Goal: Task Accomplishment & Management: Complete application form

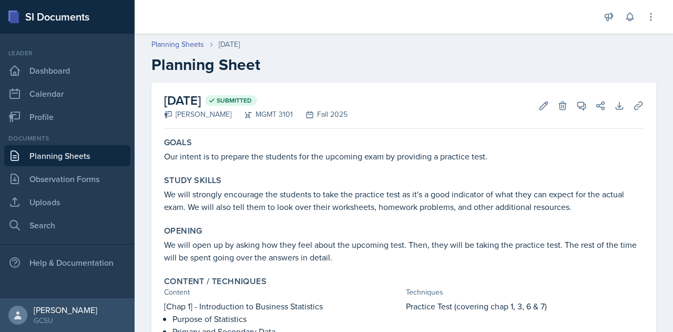
scroll to position [430, 0]
click at [63, 154] on link "Planning Sheets" at bounding box center [67, 155] width 126 height 21
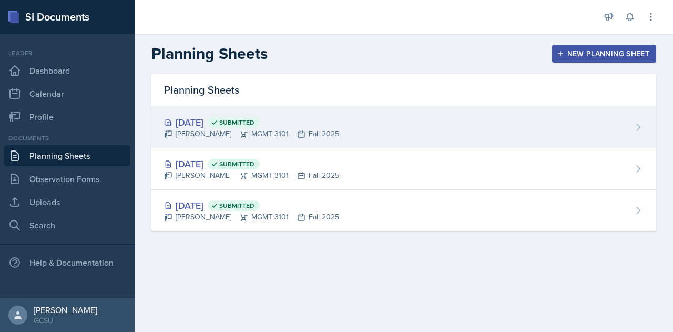
click at [349, 131] on div "[DATE] Submitted [PERSON_NAME] MGMT 3101 Fall 2025" at bounding box center [404, 128] width 505 height 42
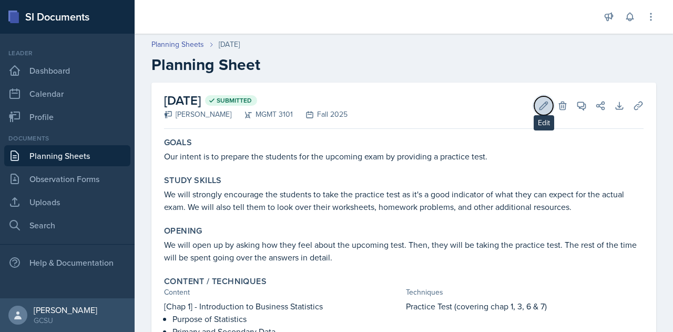
click at [539, 105] on icon at bounding box center [544, 105] width 11 height 11
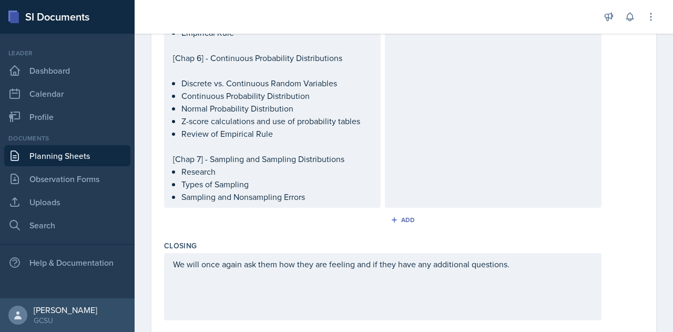
scroll to position [713, 0]
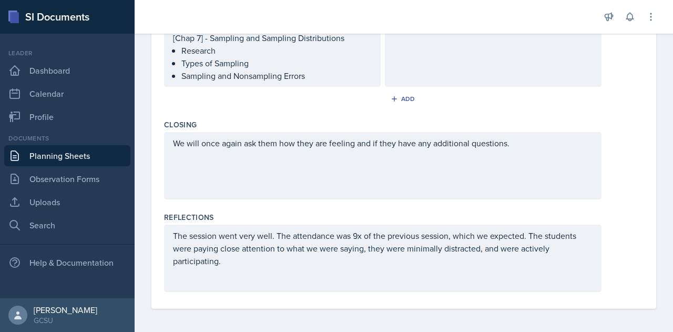
click at [448, 236] on div "The session went very well. The attendance was 9x of the previous session, whic…" at bounding box center [383, 258] width 438 height 67
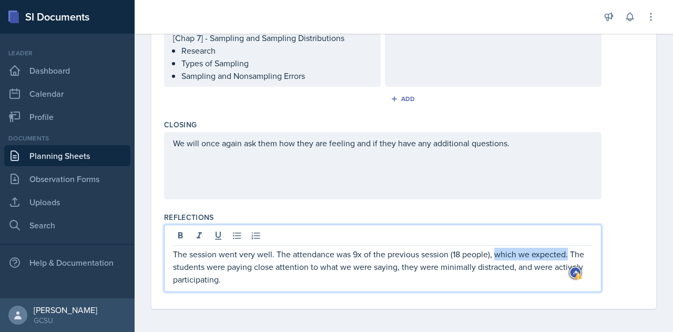
drag, startPoint x: 569, startPoint y: 253, endPoint x: 496, endPoint y: 250, distance: 72.6
click at [496, 250] on p "The session went very well. The attendance was 9x of the previous session (18 p…" at bounding box center [383, 267] width 420 height 38
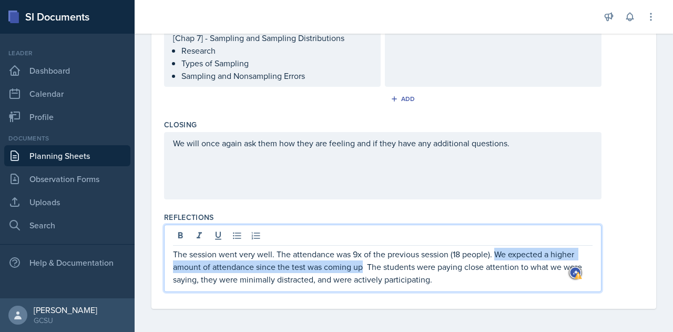
drag, startPoint x: 362, startPoint y: 268, endPoint x: 496, endPoint y: 253, distance: 135.0
click at [496, 253] on p "The session went very well. The attendance was 9x of the previous session (18 p…" at bounding box center [383, 267] width 420 height 38
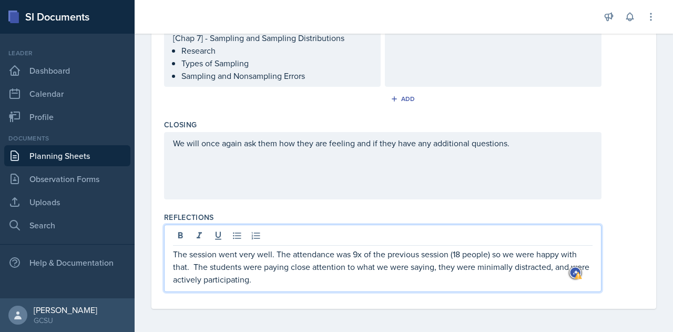
click at [195, 265] on p "The session went very well. The attendance was 9x of the previous session (18 p…" at bounding box center [383, 267] width 420 height 38
click at [338, 281] on p "The session went very well. The attendance was 9x of the previous session (18 p…" at bounding box center [383, 267] width 420 height 38
click at [496, 252] on p "The session went very well. The attendance was 9x of the previous session (18 p…" at bounding box center [383, 267] width 420 height 38
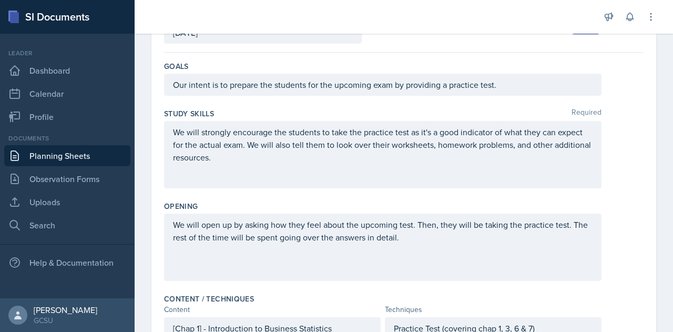
scroll to position [0, 0]
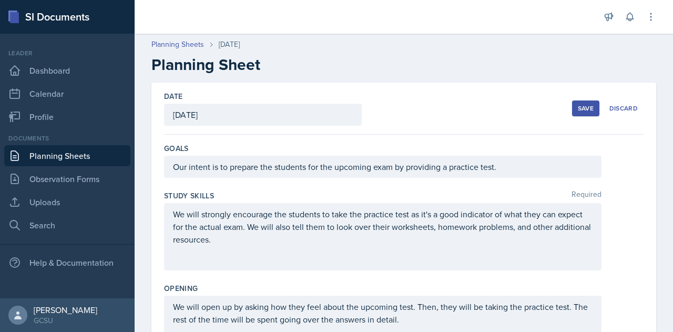
click at [578, 107] on div "Save" at bounding box center [586, 108] width 16 height 8
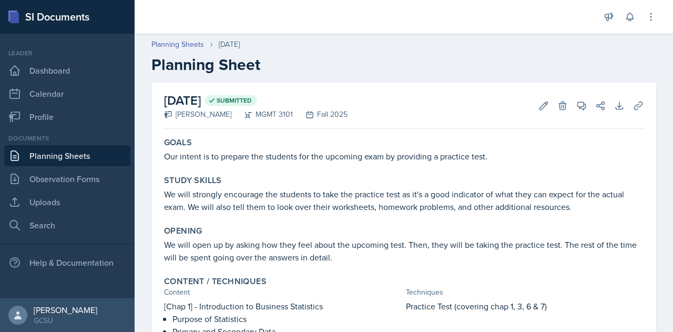
click at [77, 153] on link "Planning Sheets" at bounding box center [67, 155] width 126 height 21
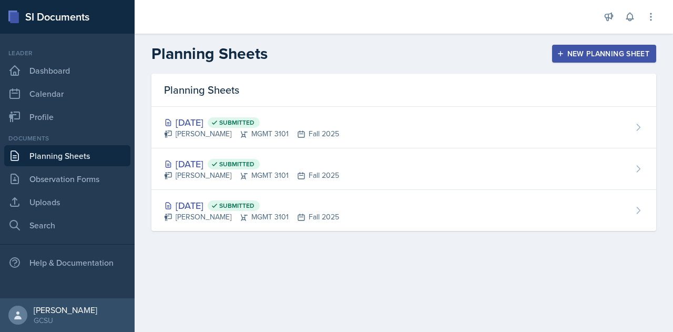
click at [585, 62] on button "New Planning Sheet" at bounding box center [604, 54] width 104 height 18
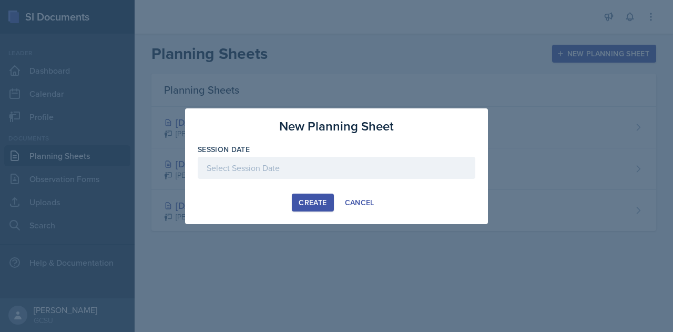
click at [266, 169] on div at bounding box center [337, 168] width 278 height 22
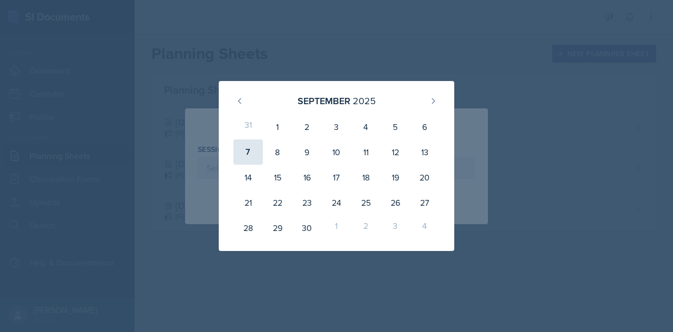
click at [251, 154] on div "7" at bounding box center [248, 151] width 29 height 25
type input "[DATE]"
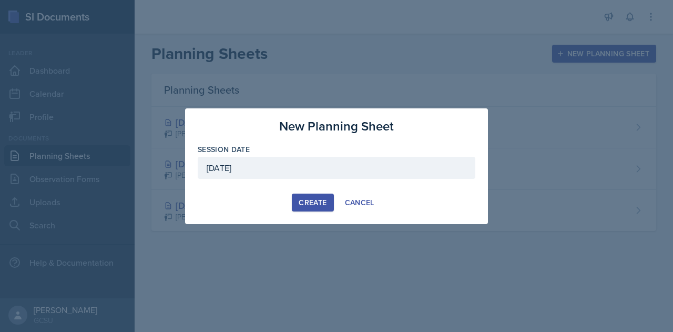
click at [327, 208] on button "Create" at bounding box center [313, 203] width 42 height 18
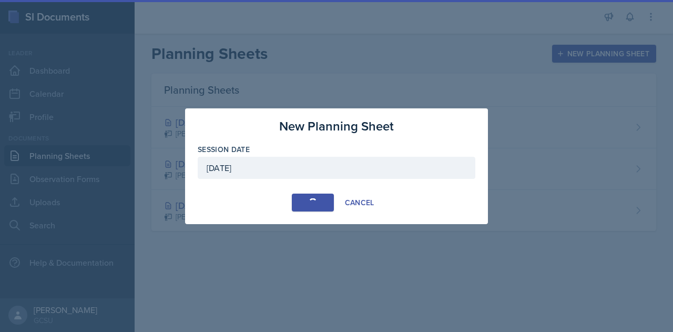
click at [327, 208] on button "Create" at bounding box center [313, 203] width 42 height 18
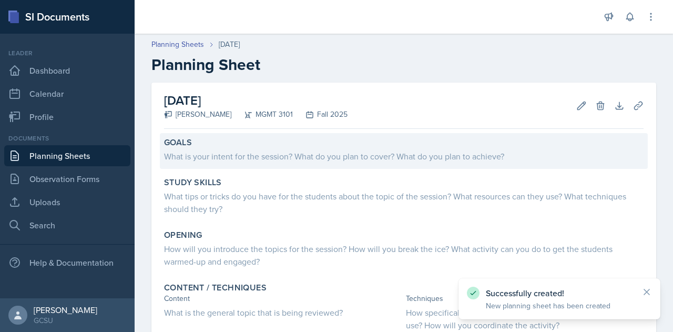
click at [288, 144] on div "Goals" at bounding box center [404, 142] width 480 height 11
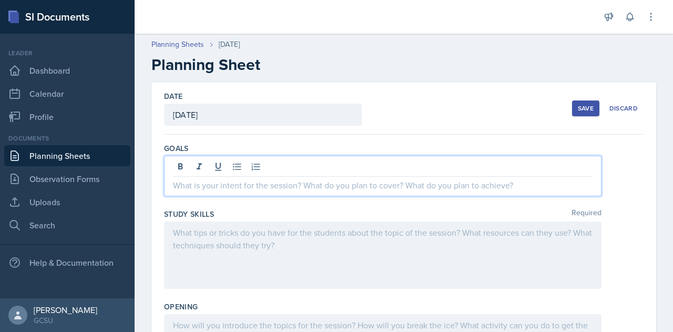
click at [218, 163] on div at bounding box center [383, 176] width 438 height 41
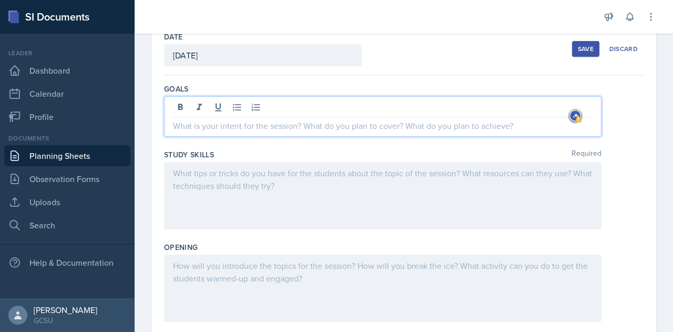
scroll to position [65, 0]
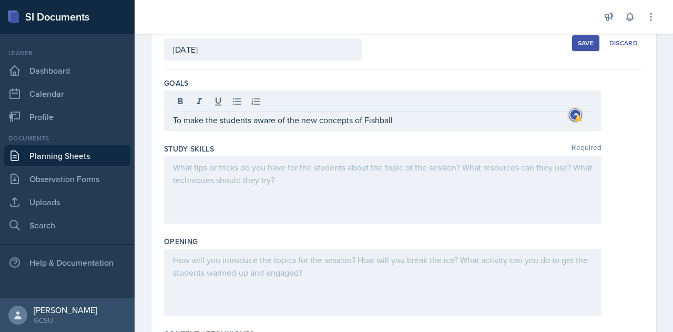
click at [345, 204] on div at bounding box center [383, 189] width 438 height 67
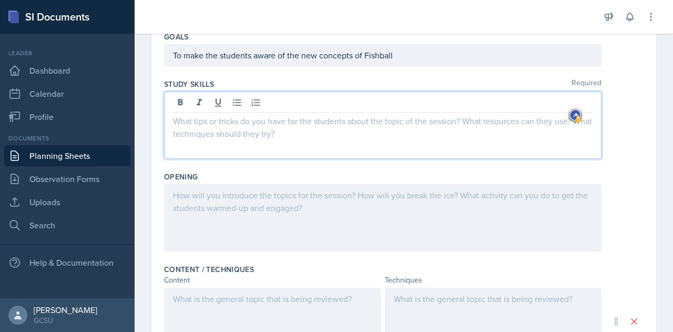
scroll to position [130, 0]
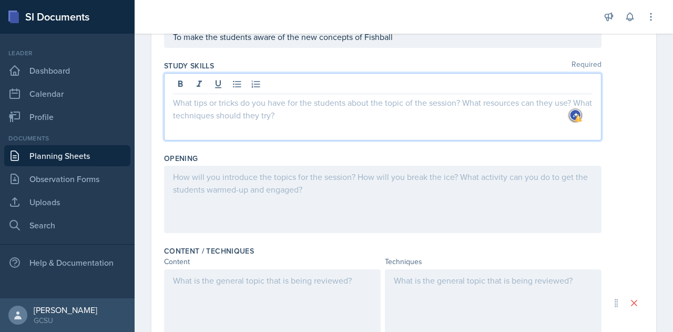
click at [407, 43] on p "To make the students aware of the new concepts of Fishball" at bounding box center [383, 37] width 420 height 13
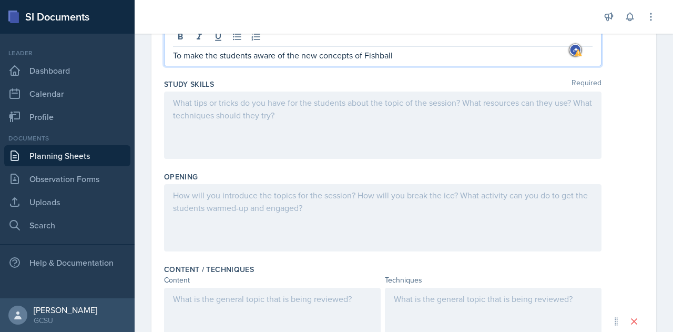
click at [308, 55] on p "To make the students aware of the new concepts of Fishball" at bounding box center [383, 55] width 420 height 13
click at [407, 54] on p "To make the students aware of engage with the concepts of Fishball" at bounding box center [383, 55] width 420 height 13
click at [432, 54] on p "To make the students aware of engage with the concepts of Fishball" at bounding box center [383, 55] width 420 height 13
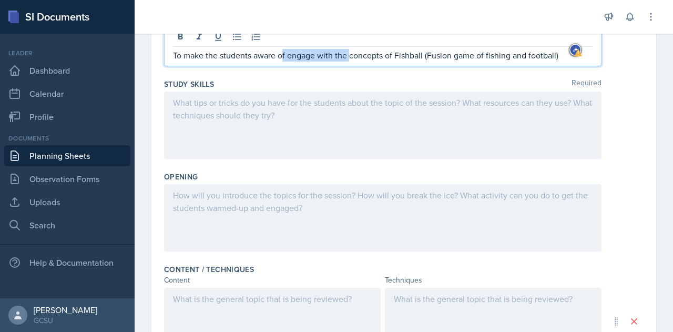
drag, startPoint x: 349, startPoint y: 55, endPoint x: 283, endPoint y: 57, distance: 65.8
click at [283, 57] on p "To make the students aware of engage with the concepts of Fishball (Fusion game…" at bounding box center [383, 55] width 420 height 13
click at [347, 56] on p "To get the students to guage with the concepts of Fishball (Fusion game of fish…" at bounding box center [383, 55] width 420 height 13
click at [510, 49] on p "To get the students to guage with the concept of Fishball (Fusion game of fishi…" at bounding box center [383, 55] width 420 height 13
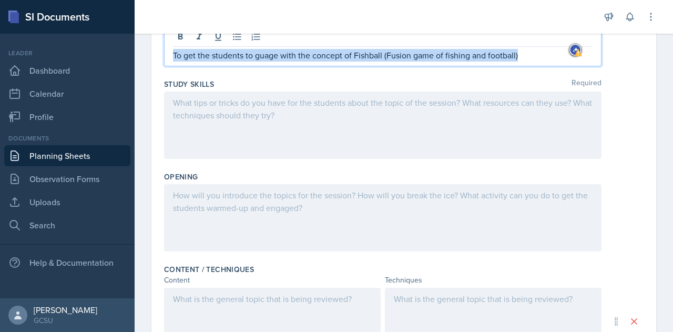
drag, startPoint x: 533, startPoint y: 55, endPoint x: 119, endPoint y: 49, distance: 414.6
click at [119, 49] on div "SI Documents Leader Dashboard Calendar Profile Documents Planning Sheets Observ…" at bounding box center [336, 166] width 673 height 332
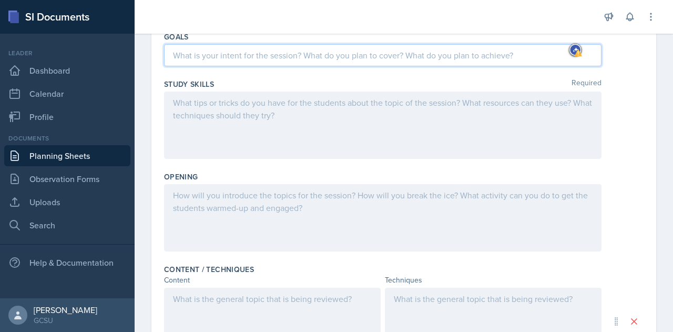
scroll to position [35, 0]
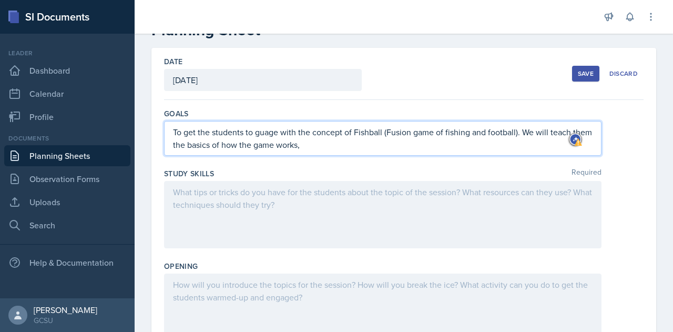
drag, startPoint x: 337, startPoint y: 147, endPoint x: 149, endPoint y: 124, distance: 189.3
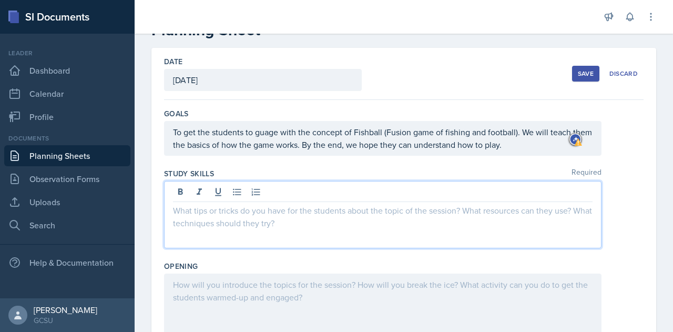
click at [262, 188] on div at bounding box center [383, 214] width 438 height 67
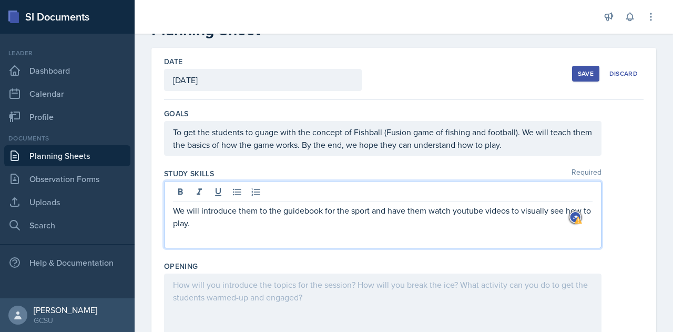
click at [470, 208] on p "We will introduce them to the guidebook for the sport and have them watch youtu…" at bounding box center [383, 216] width 420 height 25
drag, startPoint x: 211, startPoint y: 224, endPoint x: 152, endPoint y: 204, distance: 63.1
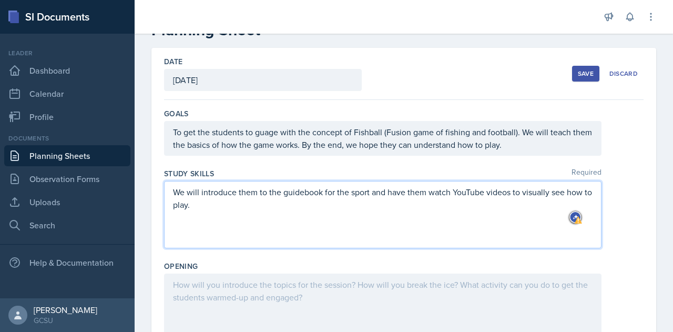
scroll to position [17, 0]
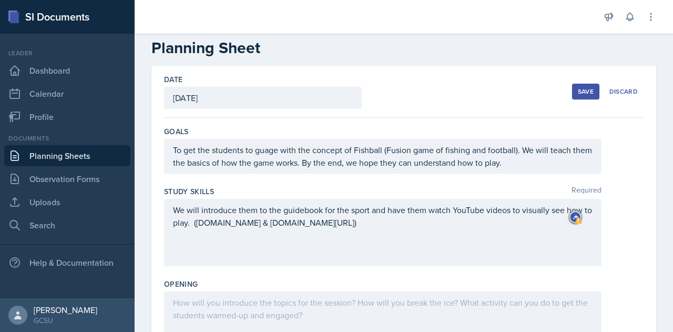
click at [400, 241] on div "We will introduce them to the guidebook for the sport and have them watch YouTu…" at bounding box center [383, 232] width 438 height 67
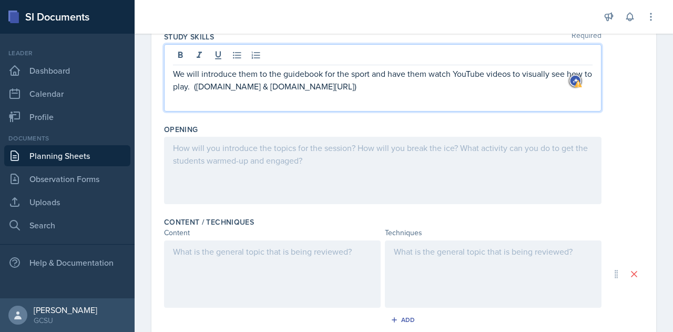
scroll to position [189, 0]
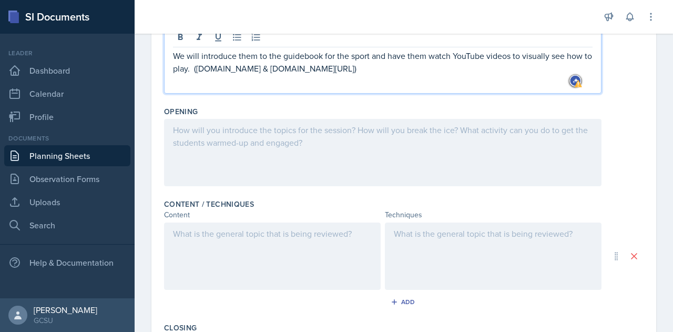
click at [210, 136] on p at bounding box center [383, 130] width 420 height 13
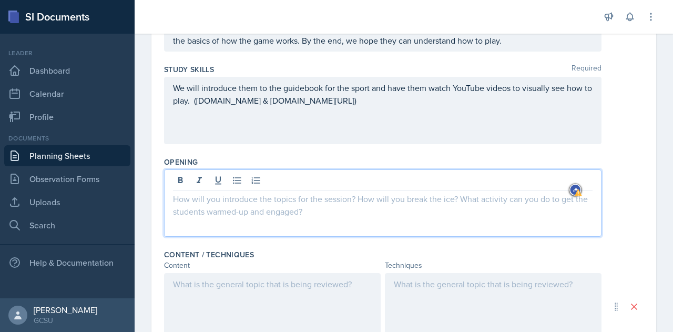
scroll to position [142, 0]
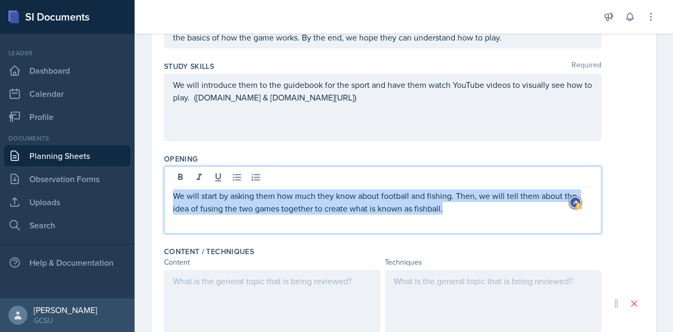
drag, startPoint x: 457, startPoint y: 211, endPoint x: 141, endPoint y: 185, distance: 317.2
click at [141, 185] on div "Date [DATE] [DATE] 31 1 2 3 4 5 6 7 8 9 10 11 12 13 14 15 16 17 18 19 20 21 22 …" at bounding box center [404, 263] width 539 height 644
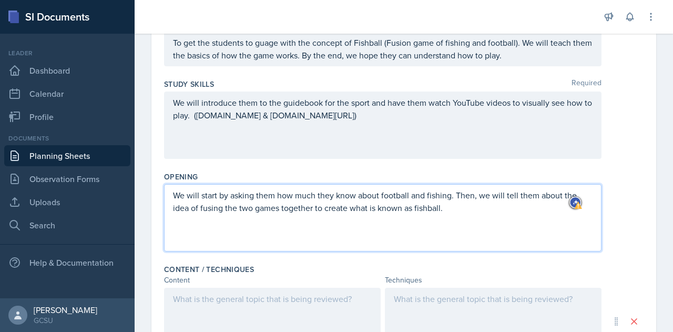
click at [337, 207] on p "We will start by asking them how much they know about football and fishing. The…" at bounding box center [383, 201] width 420 height 25
click at [457, 208] on p "We will start by asking them how much they know about football and fishing. The…" at bounding box center [383, 201] width 420 height 25
click at [422, 207] on p "We will start by asking them how much they know about football and fishing. The…" at bounding box center [383, 201] width 420 height 25
click at [446, 210] on p "We will start by asking them how much they know about football and fishing. The…" at bounding box center [383, 201] width 420 height 25
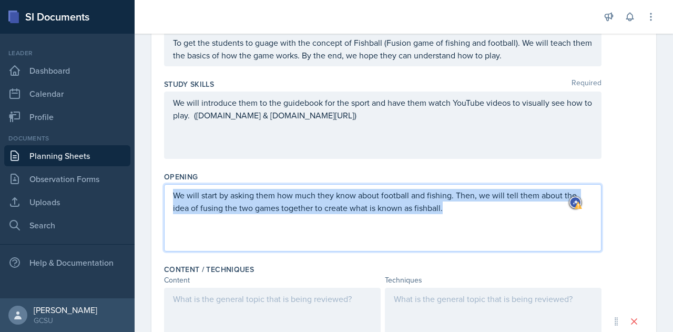
drag, startPoint x: 453, startPoint y: 208, endPoint x: 143, endPoint y: 172, distance: 312.4
click at [143, 172] on div "Date [DATE] [DATE] 31 1 2 3 4 5 6 7 8 9 10 11 12 13 14 15 16 17 18 19 20 21 22 …" at bounding box center [404, 280] width 539 height 644
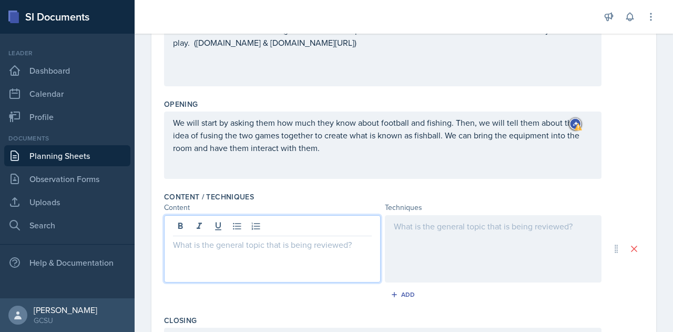
click at [227, 238] on p at bounding box center [272, 244] width 199 height 13
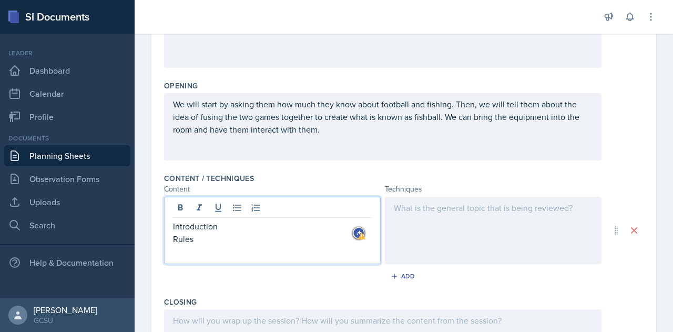
click at [171, 227] on div "Introduction Rules" at bounding box center [272, 230] width 217 height 67
click at [173, 226] on div "Introduction Rules" at bounding box center [272, 230] width 217 height 67
click at [175, 226] on p "Introduction" at bounding box center [272, 226] width 199 height 13
click at [174, 238] on p "Rules" at bounding box center [272, 239] width 199 height 13
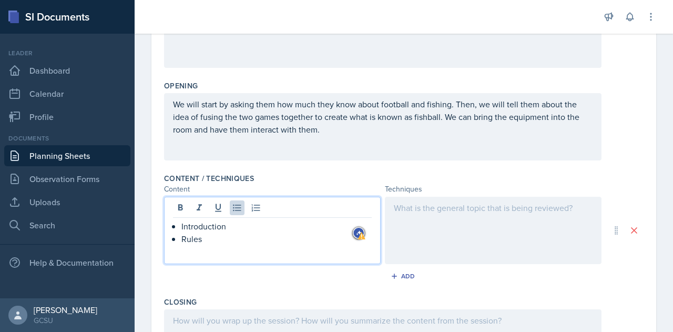
click at [209, 237] on p "Rules" at bounding box center [276, 239] width 190 height 13
click at [236, 225] on p "Introduction" at bounding box center [276, 226] width 190 height 13
click at [241, 239] on p "Rules of Fshball" at bounding box center [276, 239] width 190 height 13
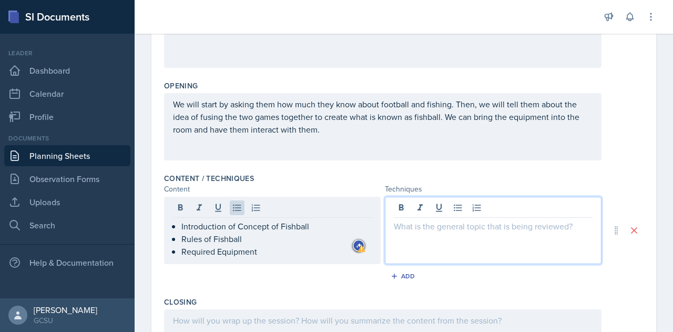
click at [439, 209] on div at bounding box center [493, 230] width 217 height 67
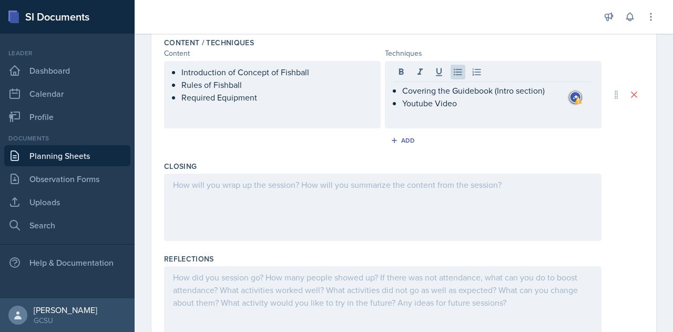
click at [209, 190] on div at bounding box center [383, 207] width 438 height 67
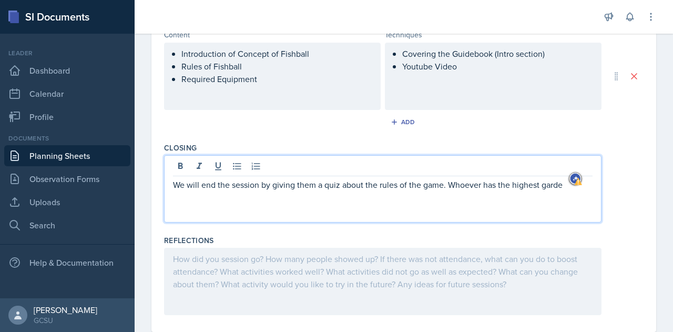
click at [449, 186] on p "We will end the session by giving them a quiz about the rules of the game. Whoe…" at bounding box center [383, 184] width 420 height 13
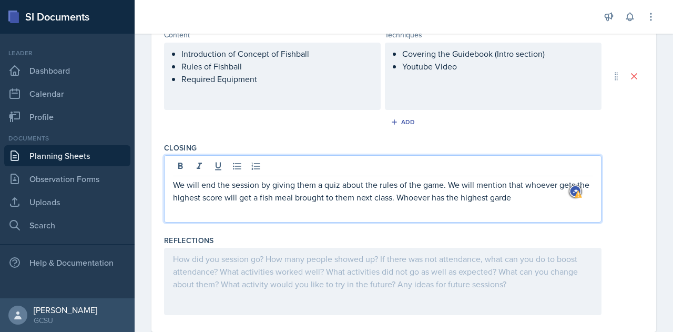
drag, startPoint x: 533, startPoint y: 197, endPoint x: 413, endPoint y: 201, distance: 119.5
click at [413, 201] on p "We will end the session by giving them a quiz about the rules of the game. We w…" at bounding box center [383, 190] width 420 height 25
click at [207, 260] on div at bounding box center [383, 281] width 438 height 67
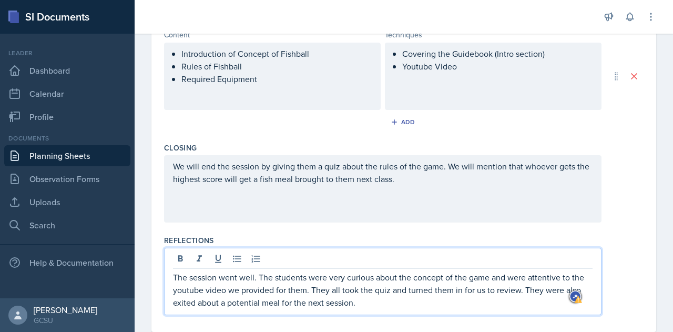
click at [259, 277] on p "The session went well. The students were very curious about the concept of the …" at bounding box center [383, 290] width 420 height 38
click at [389, 302] on p "The session went well. The students were very curious about the concept of the …" at bounding box center [383, 290] width 420 height 38
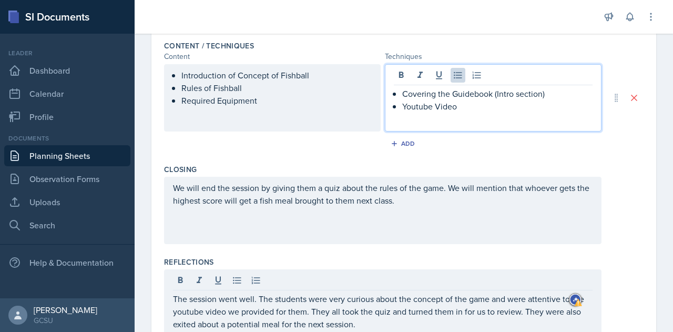
scroll to position [366, 0]
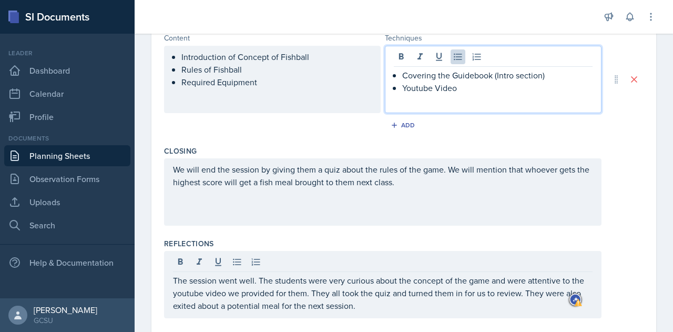
click at [463, 89] on p "Youtube Video" at bounding box center [497, 88] width 190 height 13
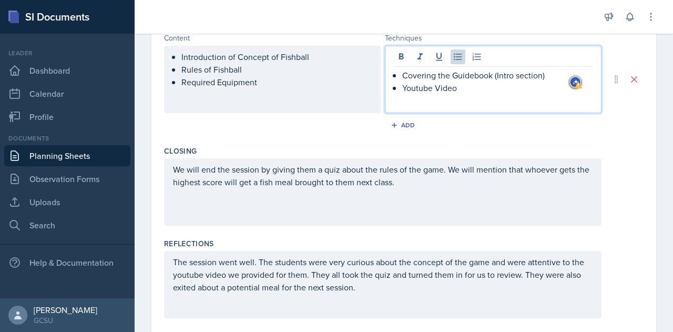
click at [414, 87] on p "Youtube Video" at bounding box center [497, 88] width 190 height 13
click at [472, 90] on p "Youtube Video" at bounding box center [497, 88] width 190 height 13
click at [470, 87] on p "Youtube Video" at bounding box center [497, 88] width 190 height 13
click at [426, 99] on p at bounding box center [497, 100] width 190 height 13
click at [455, 106] on div "Covering the Guidebook (Intro section) Youtube Video (part by part reviews of t…" at bounding box center [493, 79] width 217 height 67
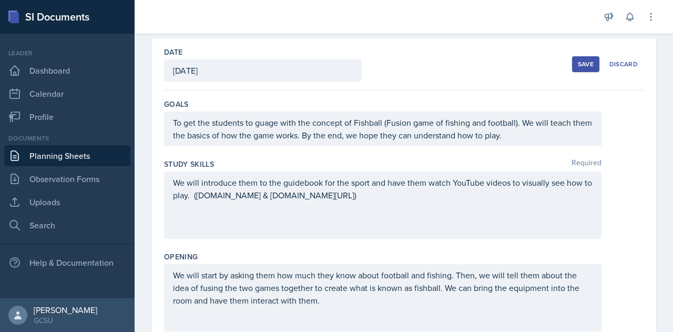
scroll to position [0, 0]
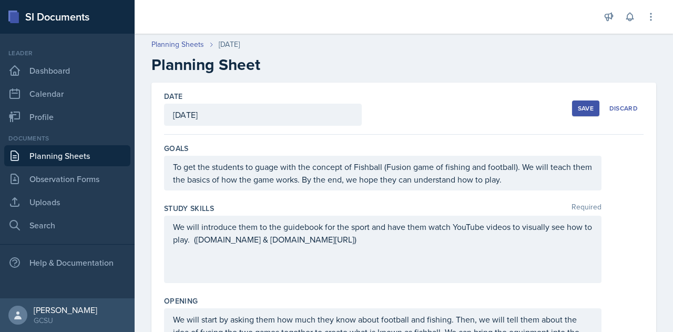
click at [278, 168] on div "To get the students to guage with the concept of Fishball (Fusion game of fishi…" at bounding box center [383, 173] width 438 height 35
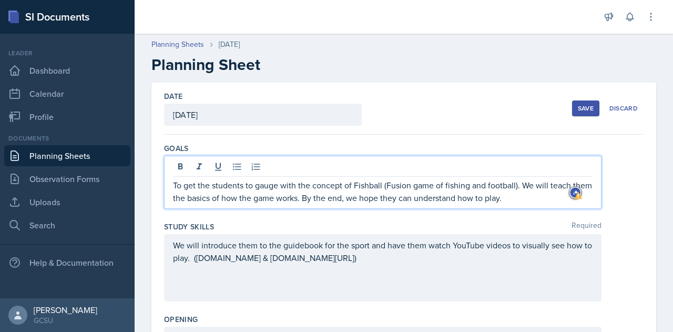
click at [364, 188] on p "To get the students to gauge with the concept of Fishball (Fusion game of fishi…" at bounding box center [383, 191] width 420 height 25
click at [288, 186] on p "To get the students to gauge with the concept of Fishball (Fusion game of fishi…" at bounding box center [383, 191] width 420 height 25
click at [376, 187] on p "To get the students to gauge the concept of Fishball (Fusion game of fishing an…" at bounding box center [383, 191] width 420 height 25
click at [344, 184] on p "To get the students to gauge the concept of Fishball (a Fusion game of fishing …" at bounding box center [383, 191] width 420 height 25
click at [535, 198] on p "To get the students to gauge the concept of Fishball (a Fusion game of fishing …" at bounding box center [383, 191] width 420 height 25
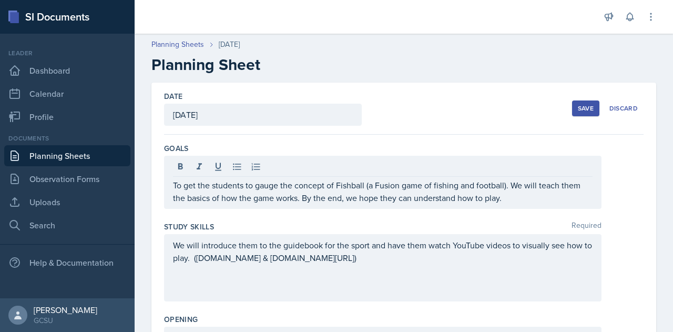
click at [578, 108] on div "Save" at bounding box center [586, 108] width 16 height 8
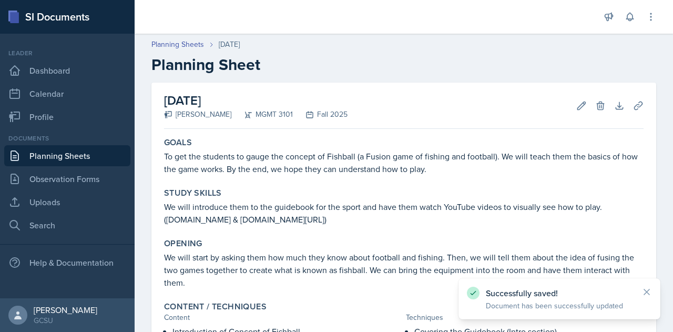
click at [376, 167] on p "To get the students to gauge the concept of Fishball (a Fusion game of fishing …" at bounding box center [404, 162] width 480 height 25
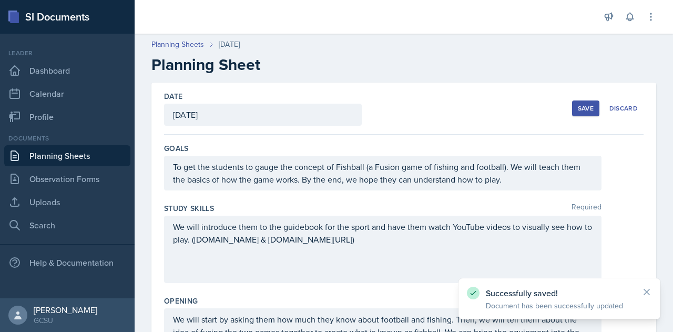
click at [55, 160] on link "Planning Sheets" at bounding box center [67, 155] width 126 height 21
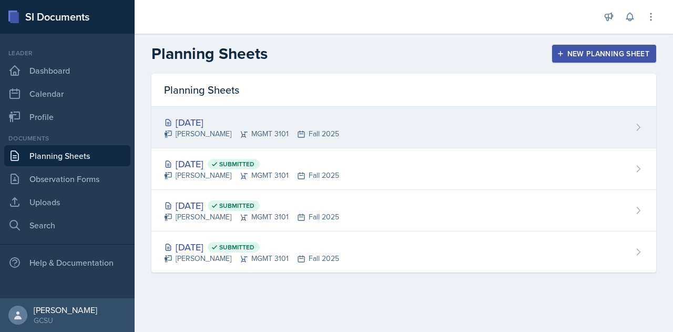
click at [295, 122] on div "[DATE]" at bounding box center [251, 122] width 175 height 14
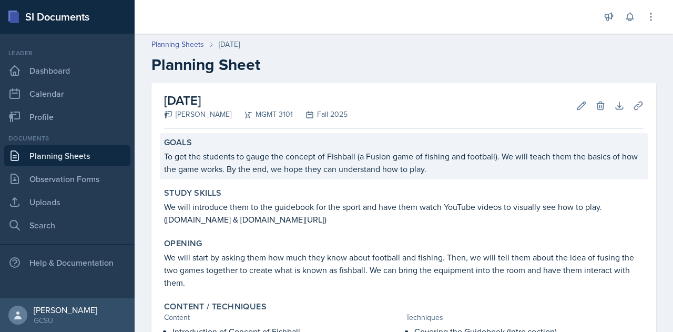
scroll to position [217, 0]
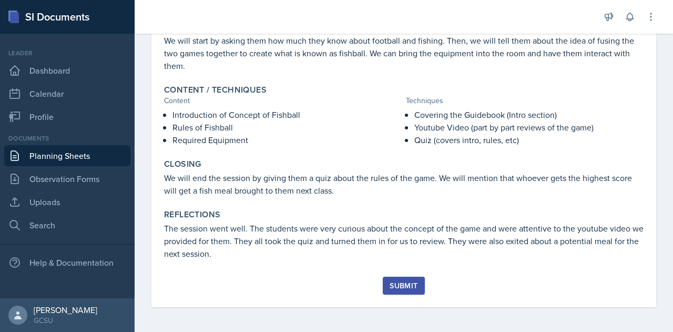
click at [396, 282] on div "Submit" at bounding box center [404, 285] width 28 height 8
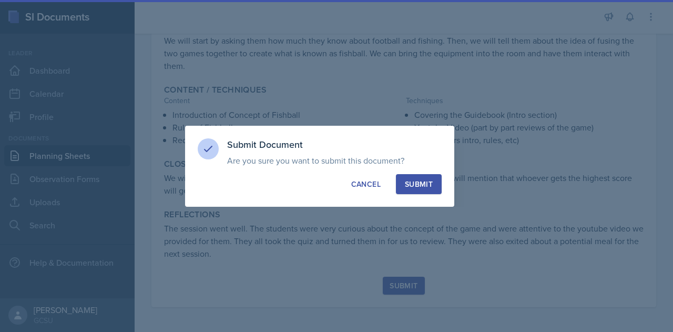
click at [424, 186] on div "Submit" at bounding box center [419, 184] width 28 height 11
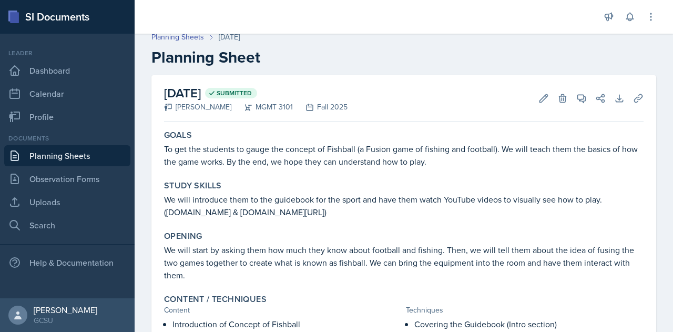
scroll to position [0, 0]
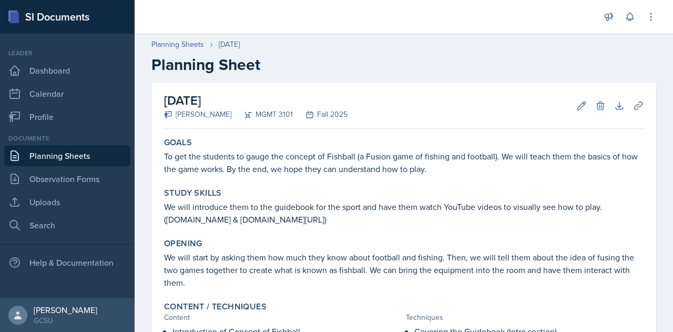
scroll to position [217, 0]
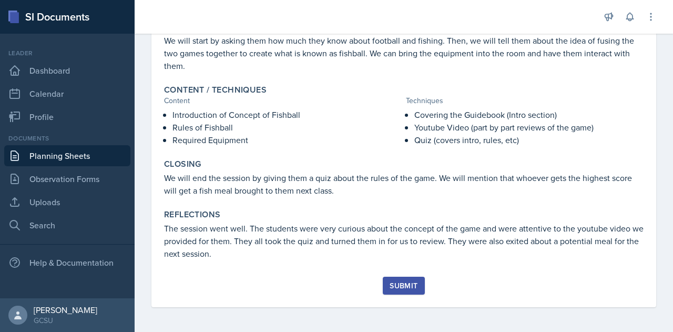
click at [408, 288] on div "Submit" at bounding box center [404, 285] width 28 height 8
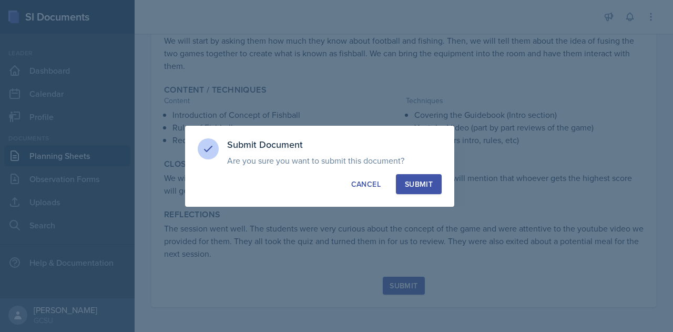
click at [409, 183] on div "Submit" at bounding box center [419, 184] width 28 height 11
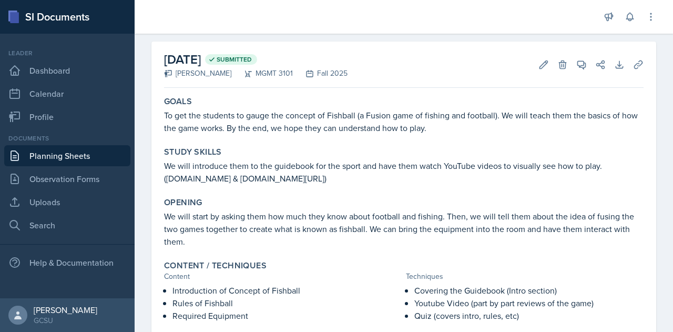
scroll to position [21, 0]
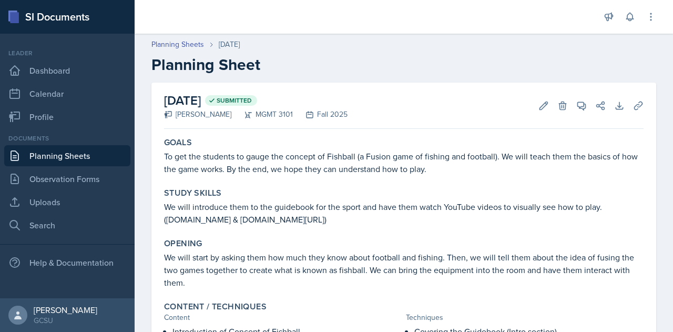
click at [380, 179] on div "Goals To get the students to gauge the concept of Fishball (a Fusion game of fi…" at bounding box center [404, 313] width 480 height 360
